Goal: Entertainment & Leisure: Consume media (video, audio)

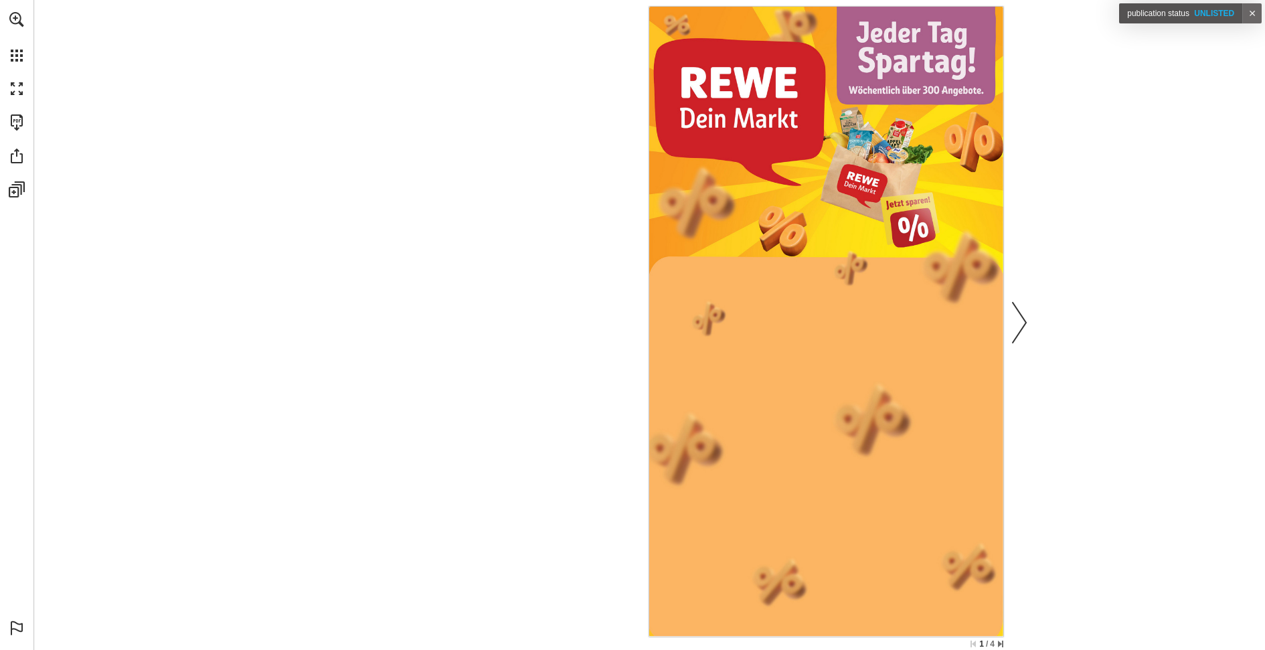
click at [1013, 317] on link "Next page" at bounding box center [1018, 321] width 29 height 624
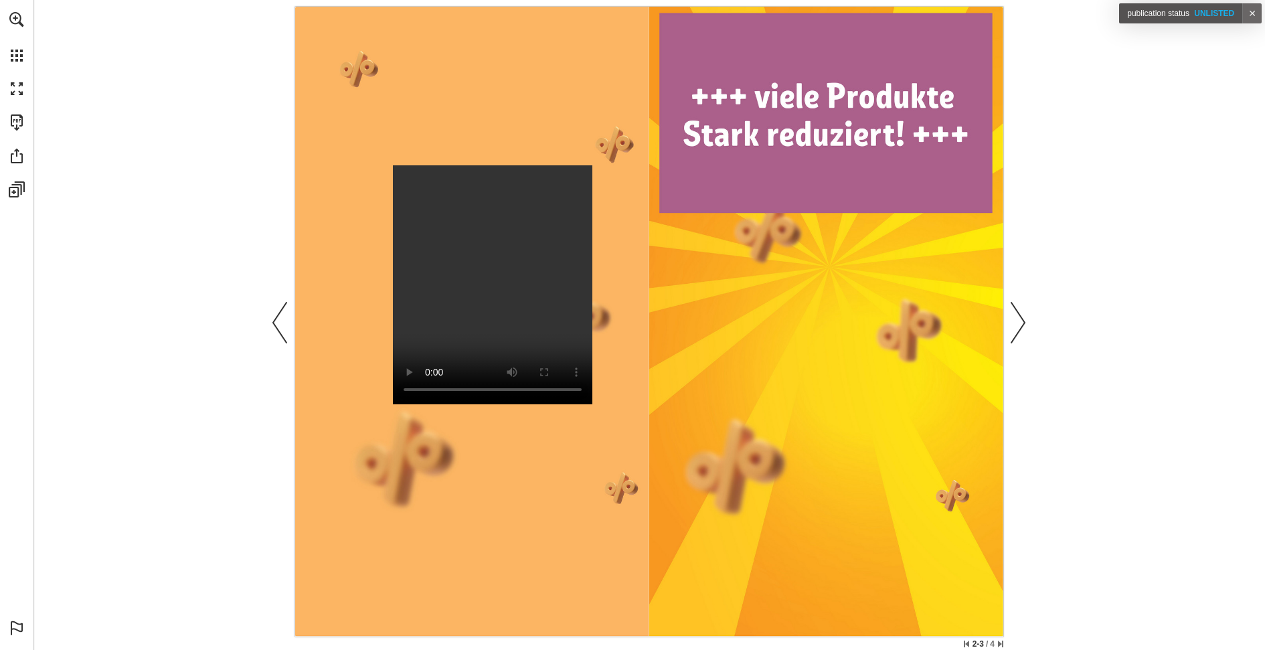
click at [476, 258] on video "Publication Content - for testing other stuffs - rewe_2025_wk35_dynamic" at bounding box center [492, 284] width 199 height 239
click at [391, 458] on nav "Publication Content - for testing other stuffs - rewe_2025_wk35_dynamic" at bounding box center [649, 322] width 708 height 630
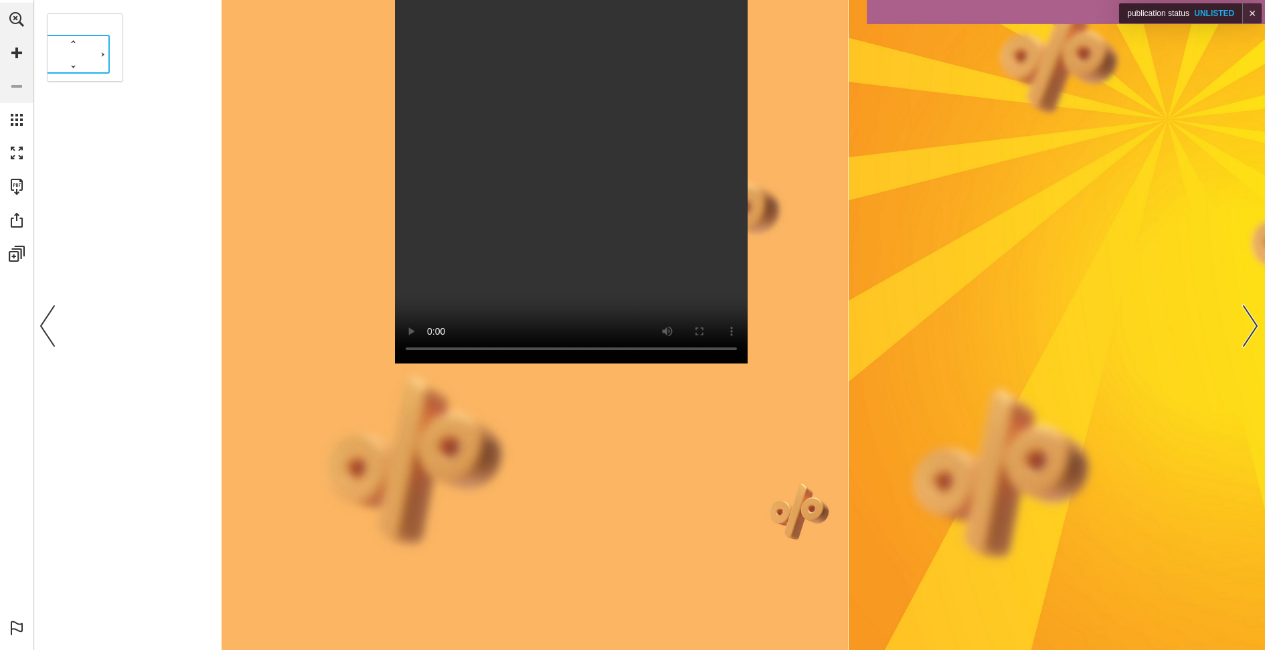
click at [563, 460] on nav "Publication Content - for testing other stuffs - rewe_2025_wk35_dynamic" at bounding box center [848, 216] width 1254 height 1115
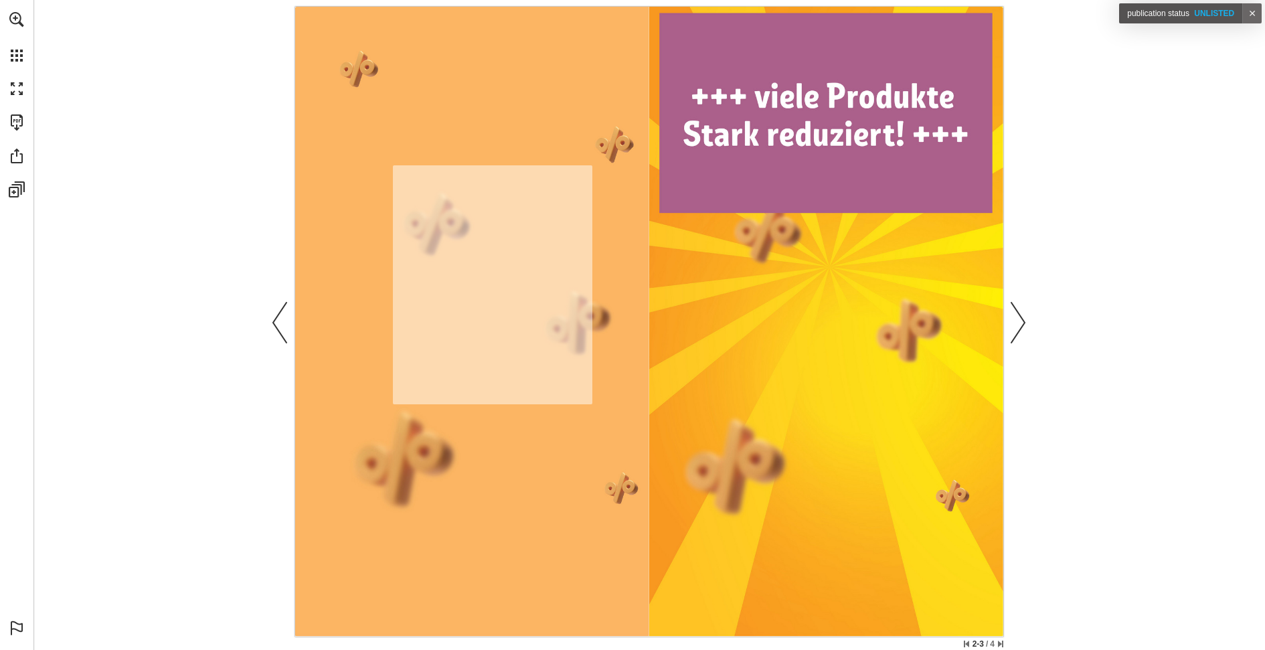
click at [467, 298] on link "Watch video" at bounding box center [492, 284] width 199 height 239
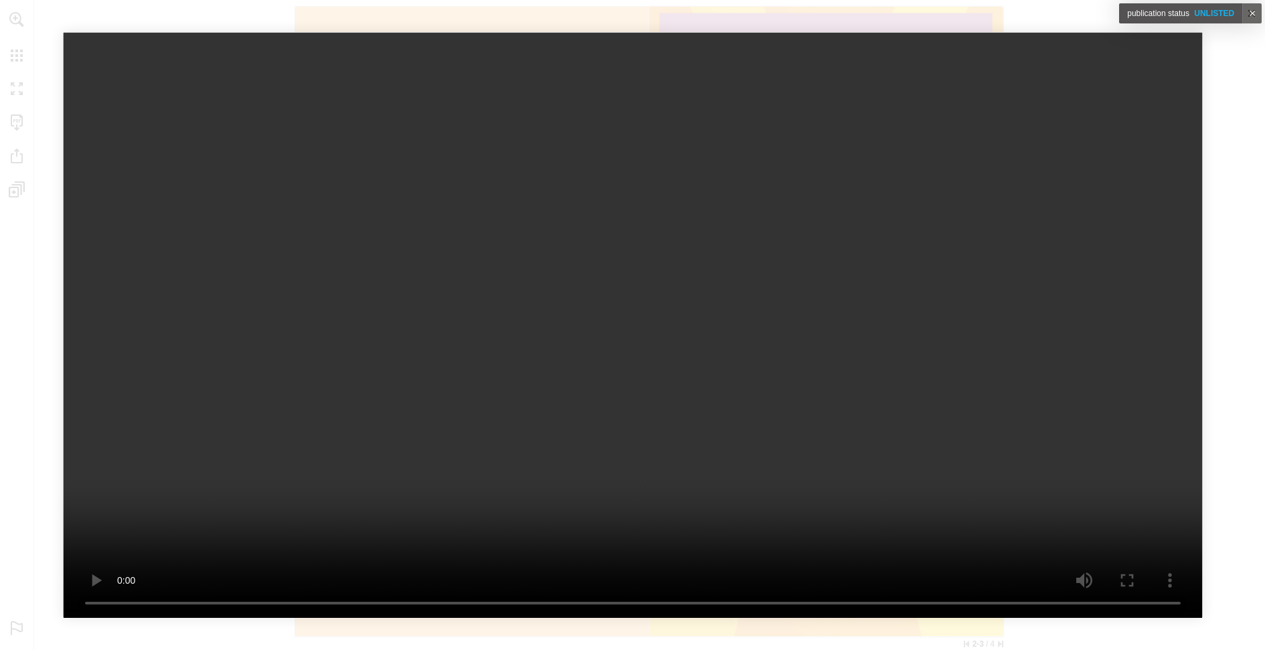
click at [1235, 153] on div at bounding box center [632, 325] width 1265 height 650
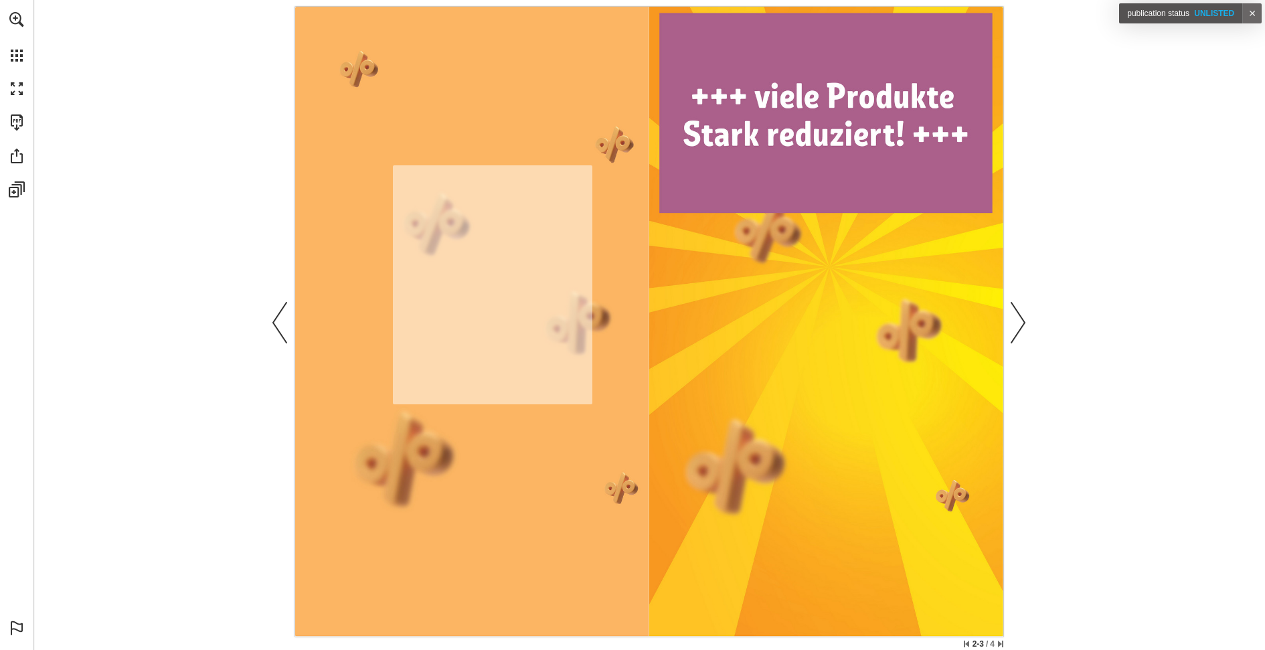
click at [460, 325] on link "Watch video" at bounding box center [492, 284] width 199 height 239
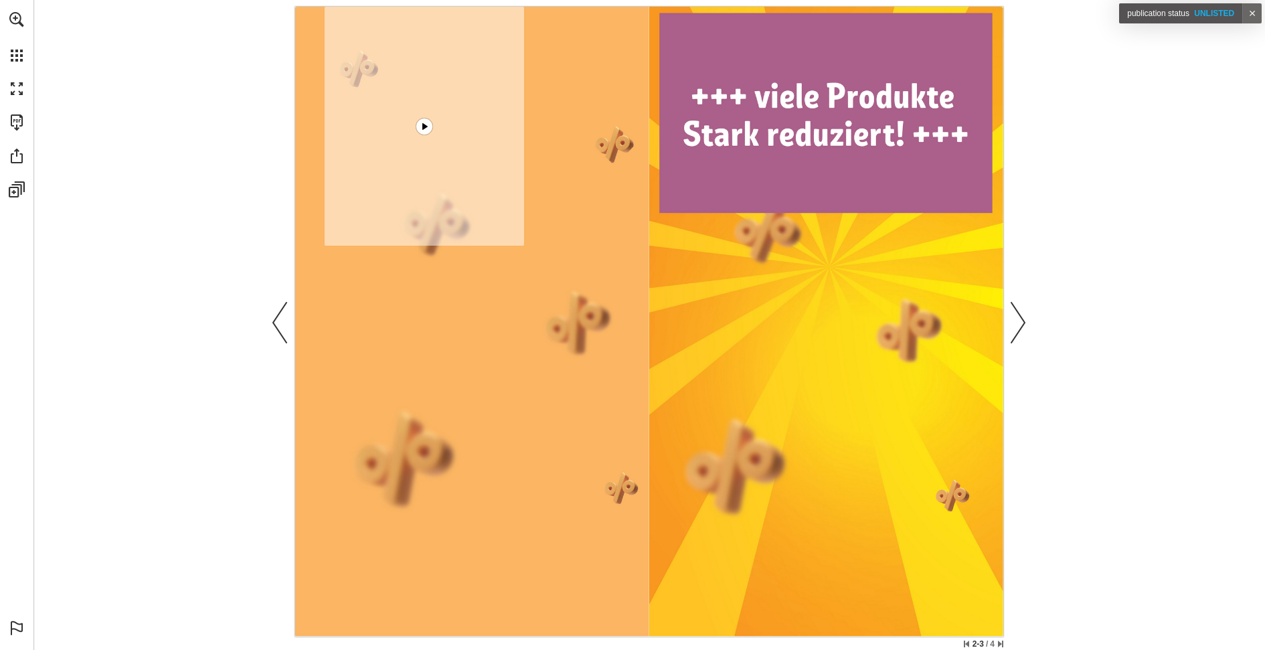
click at [420, 129] on div "Watch video" at bounding box center [424, 126] width 27 height 27
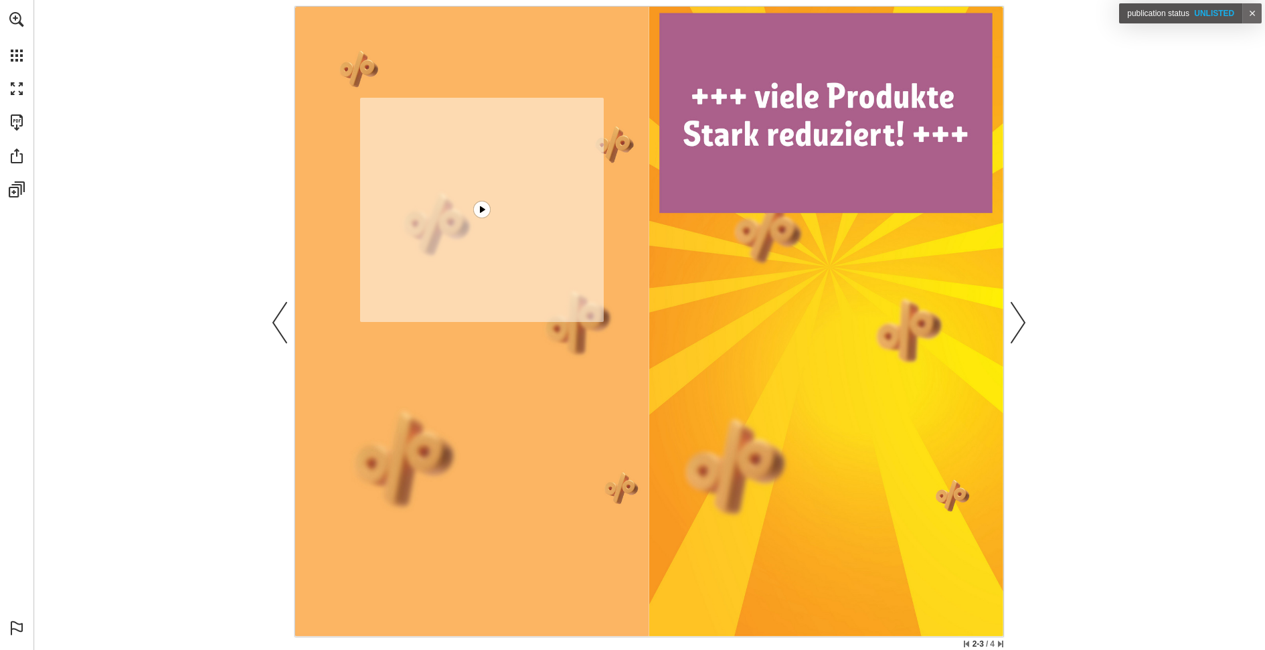
click at [492, 183] on link "Watch video" at bounding box center [482, 210] width 244 height 224
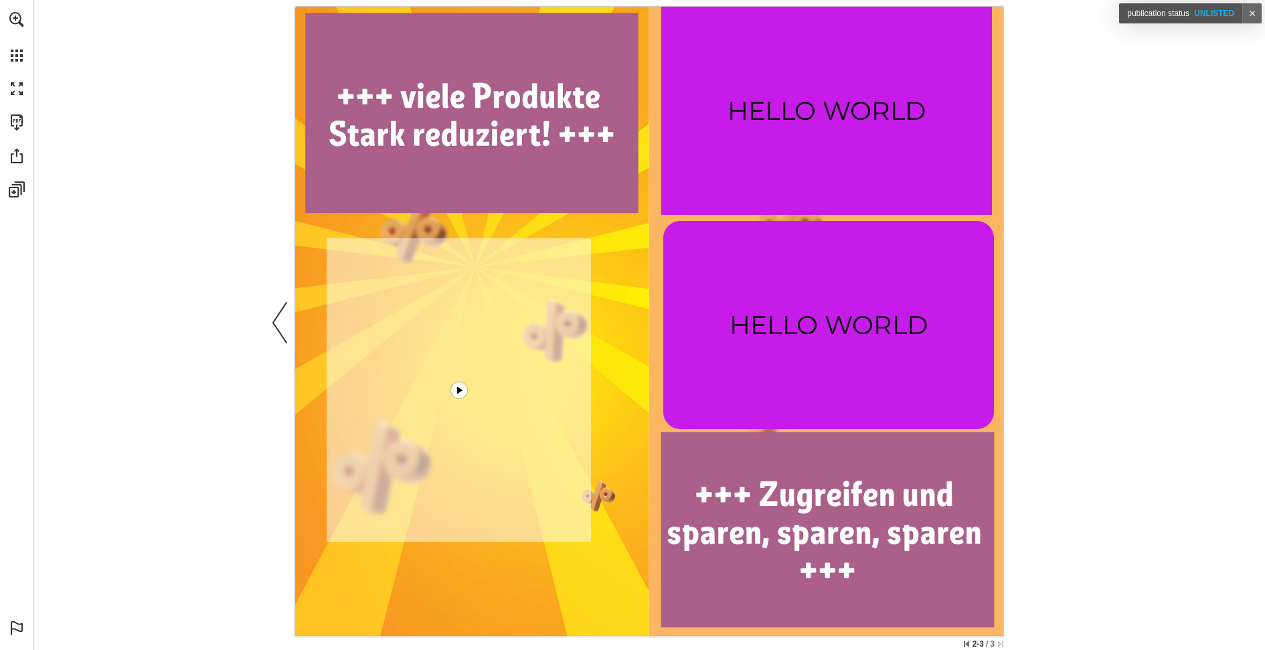
click at [494, 372] on link "Watch video" at bounding box center [459, 390] width 264 height 304
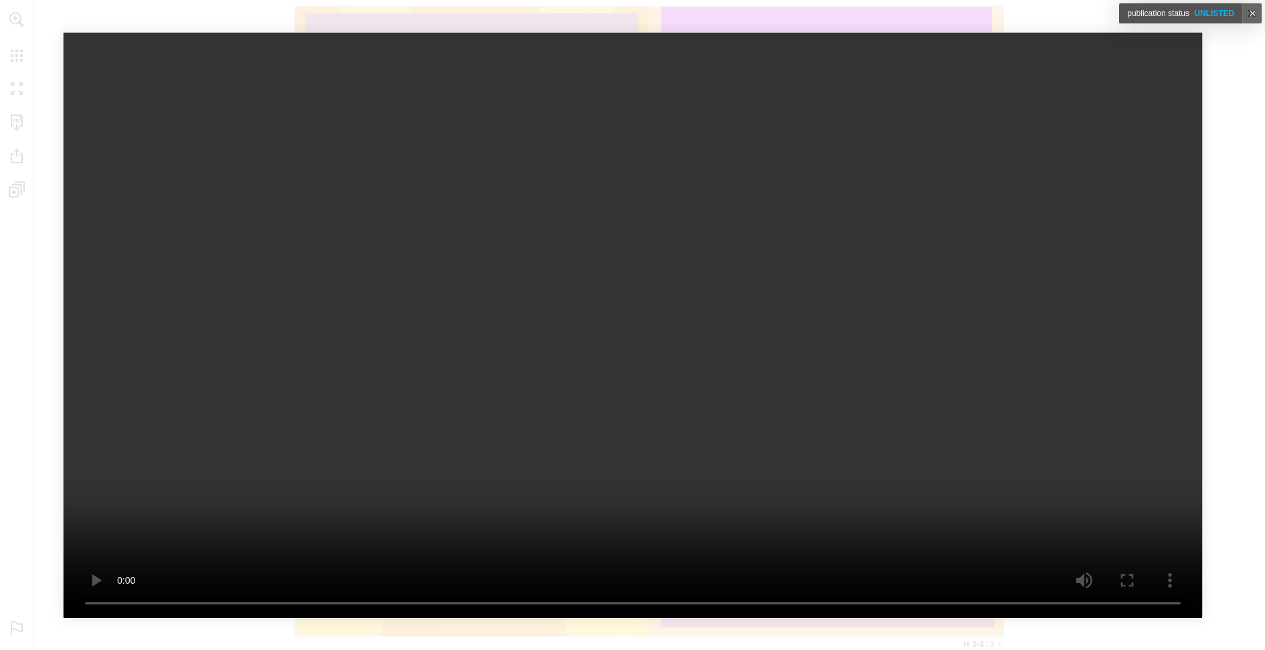
click at [1223, 89] on div at bounding box center [632, 325] width 1265 height 650
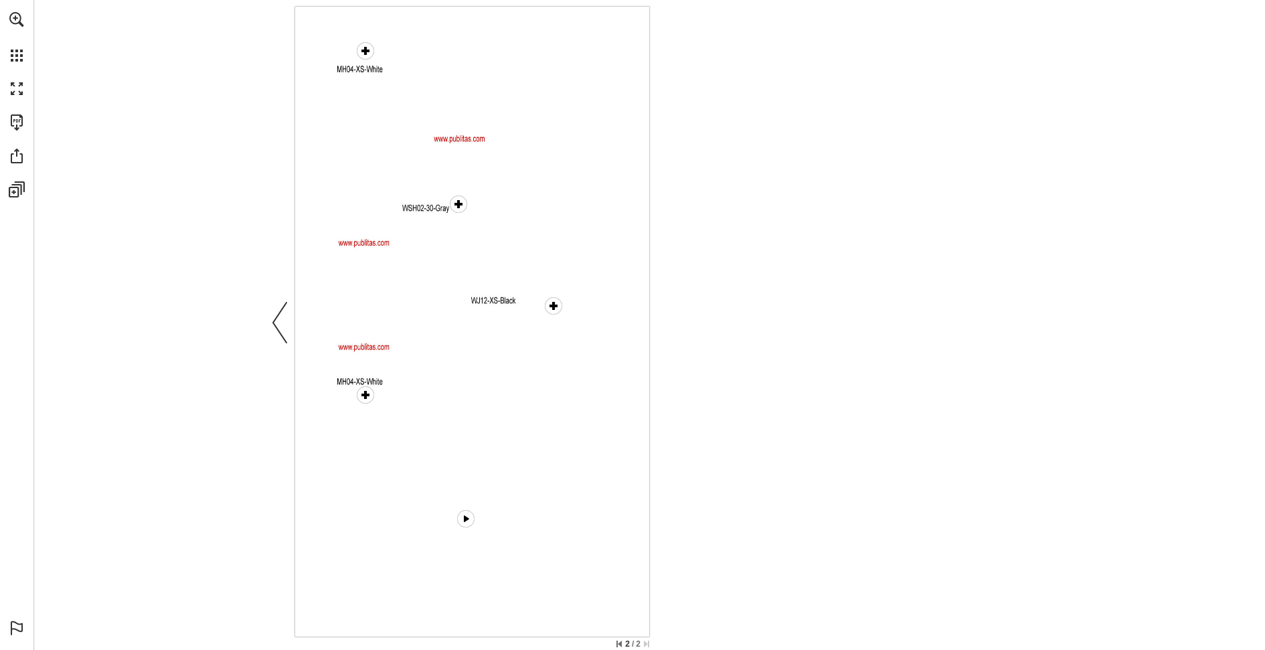
click at [464, 525] on div "Watch video" at bounding box center [465, 518] width 27 height 27
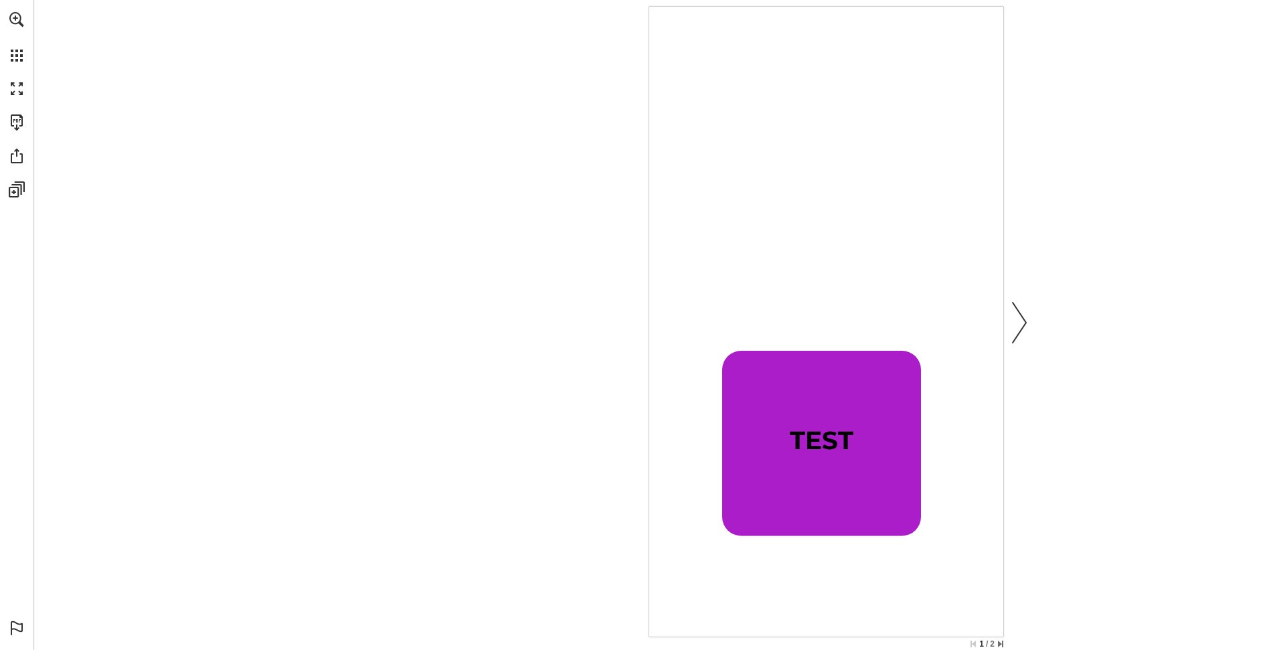
click at [1019, 328] on link "Next page" at bounding box center [1018, 321] width 29 height 624
click at [1019, 323] on link "Next page" at bounding box center [1018, 321] width 29 height 624
